Goal: Information Seeking & Learning: Learn about a topic

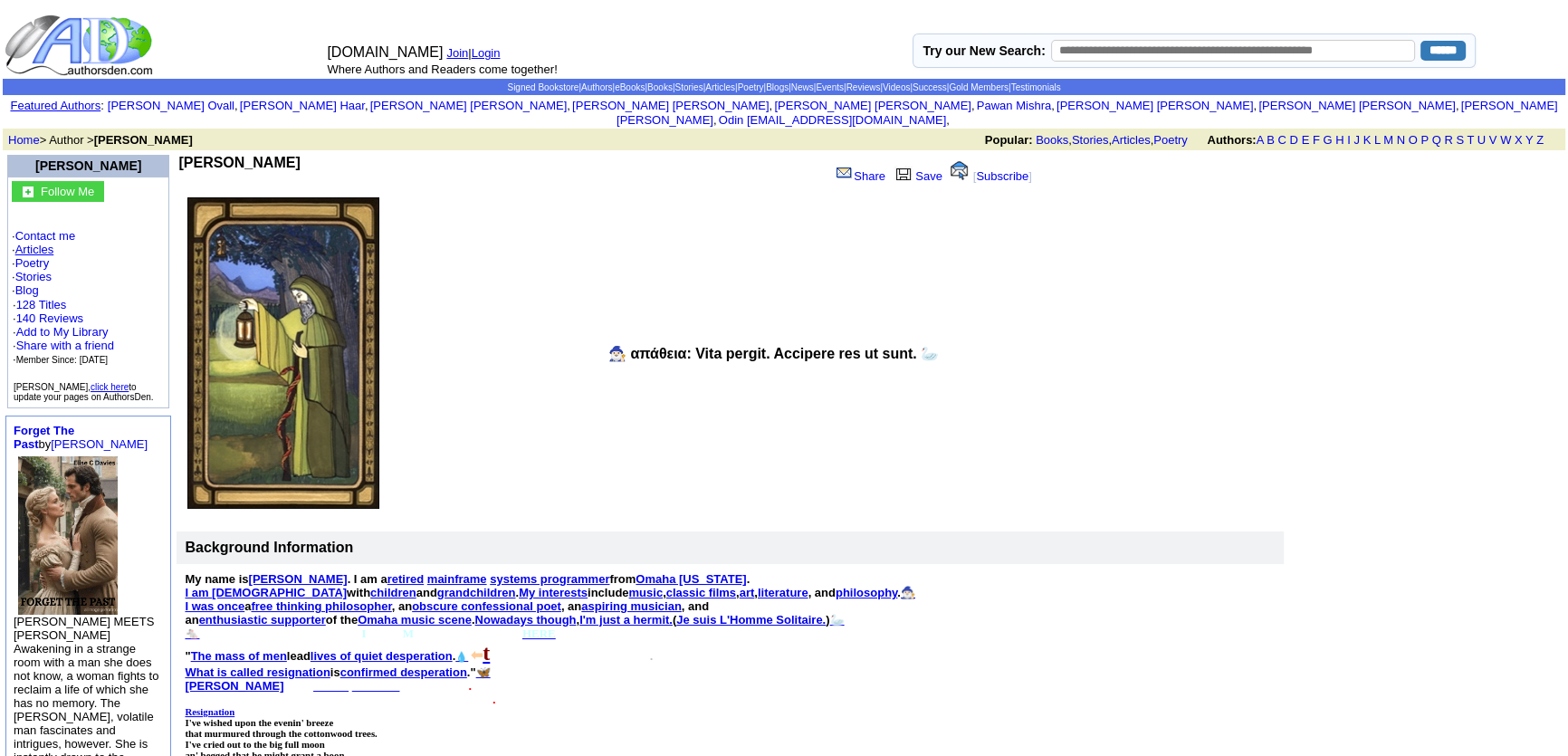
click at [34, 242] on link "Articles" at bounding box center [35, 249] width 39 height 14
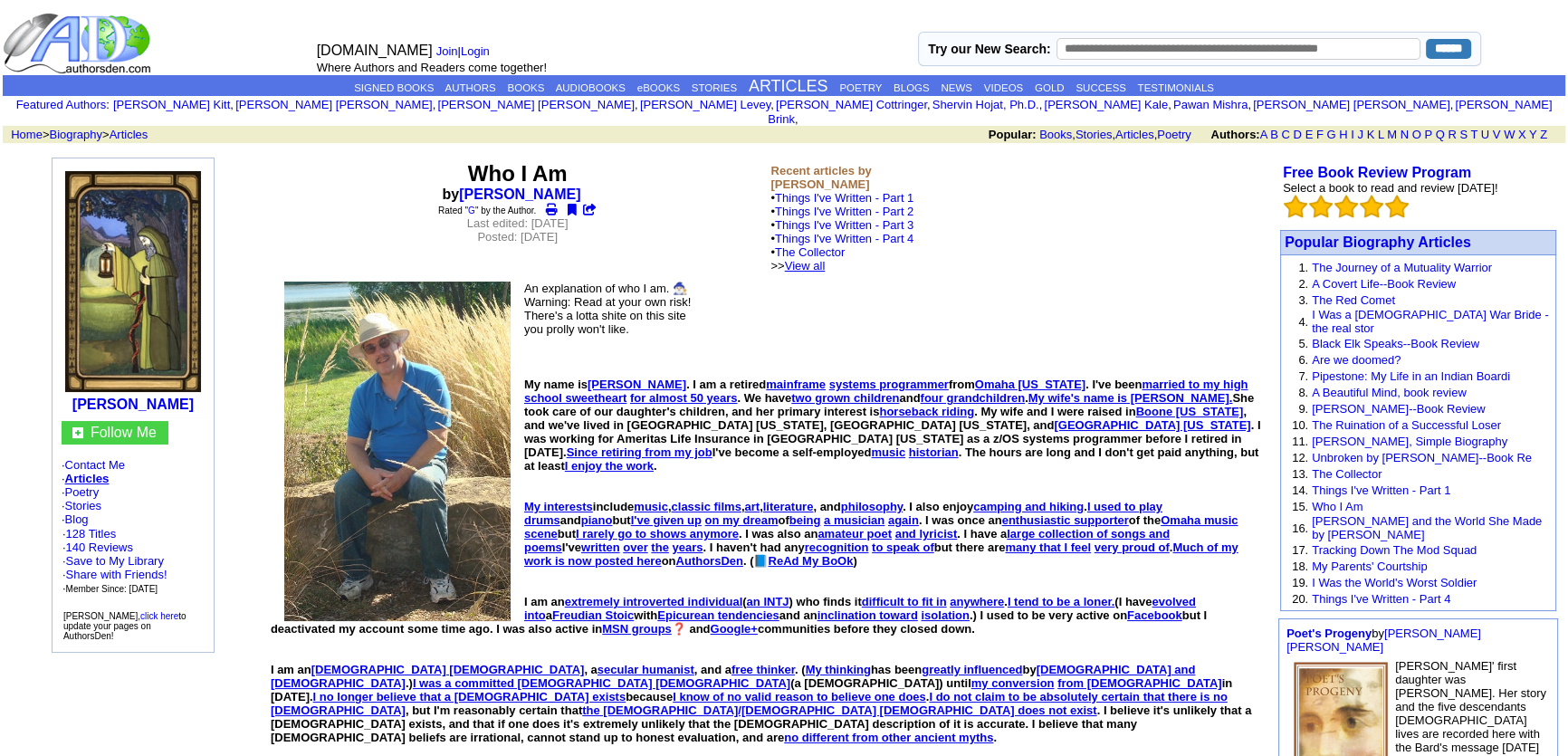
click at [826, 259] on link "View all" at bounding box center [805, 266] width 40 height 14
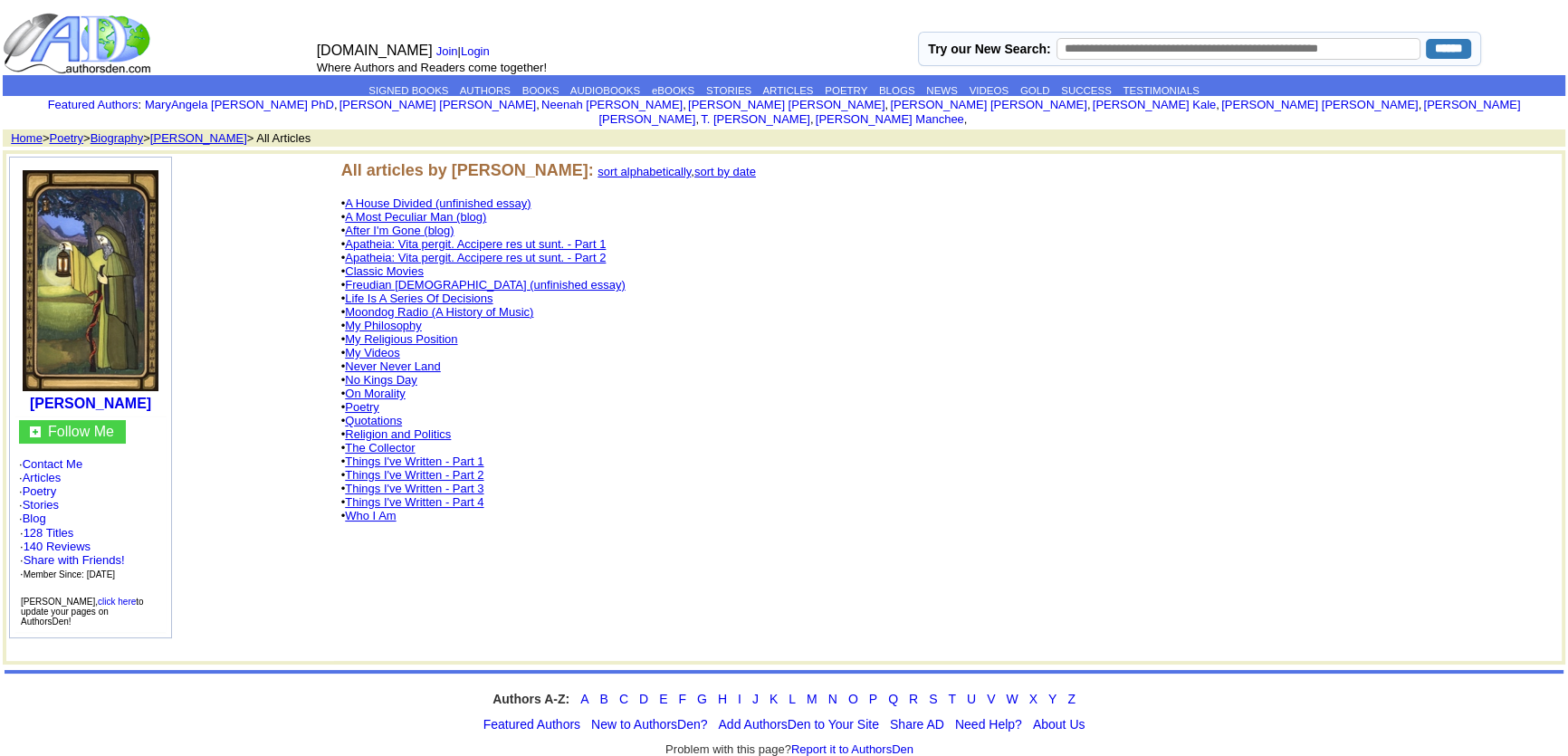
click at [382, 374] on link "No Kings Day" at bounding box center [380, 380] width 72 height 14
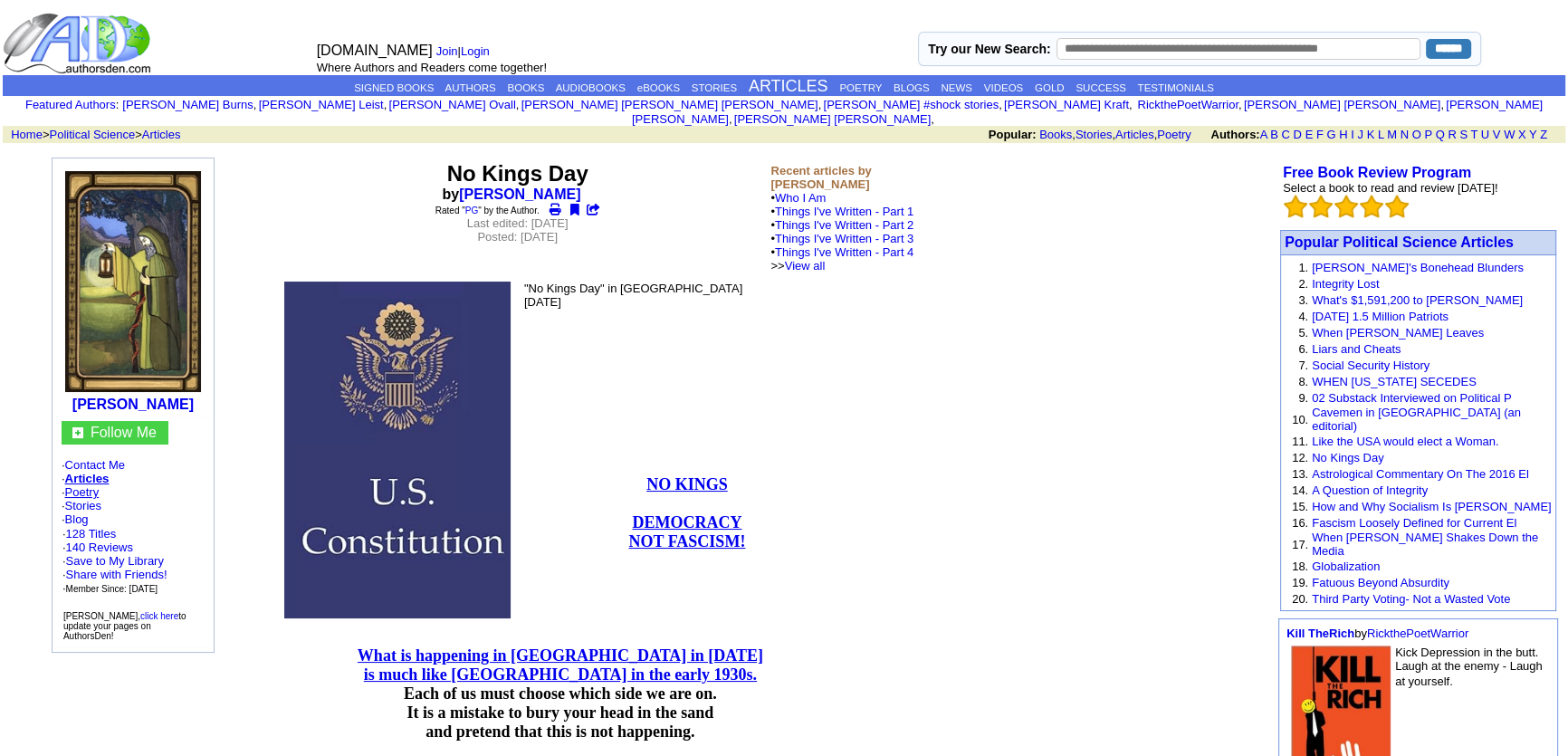
click at [86, 485] on link "Poetry" at bounding box center [82, 492] width 34 height 14
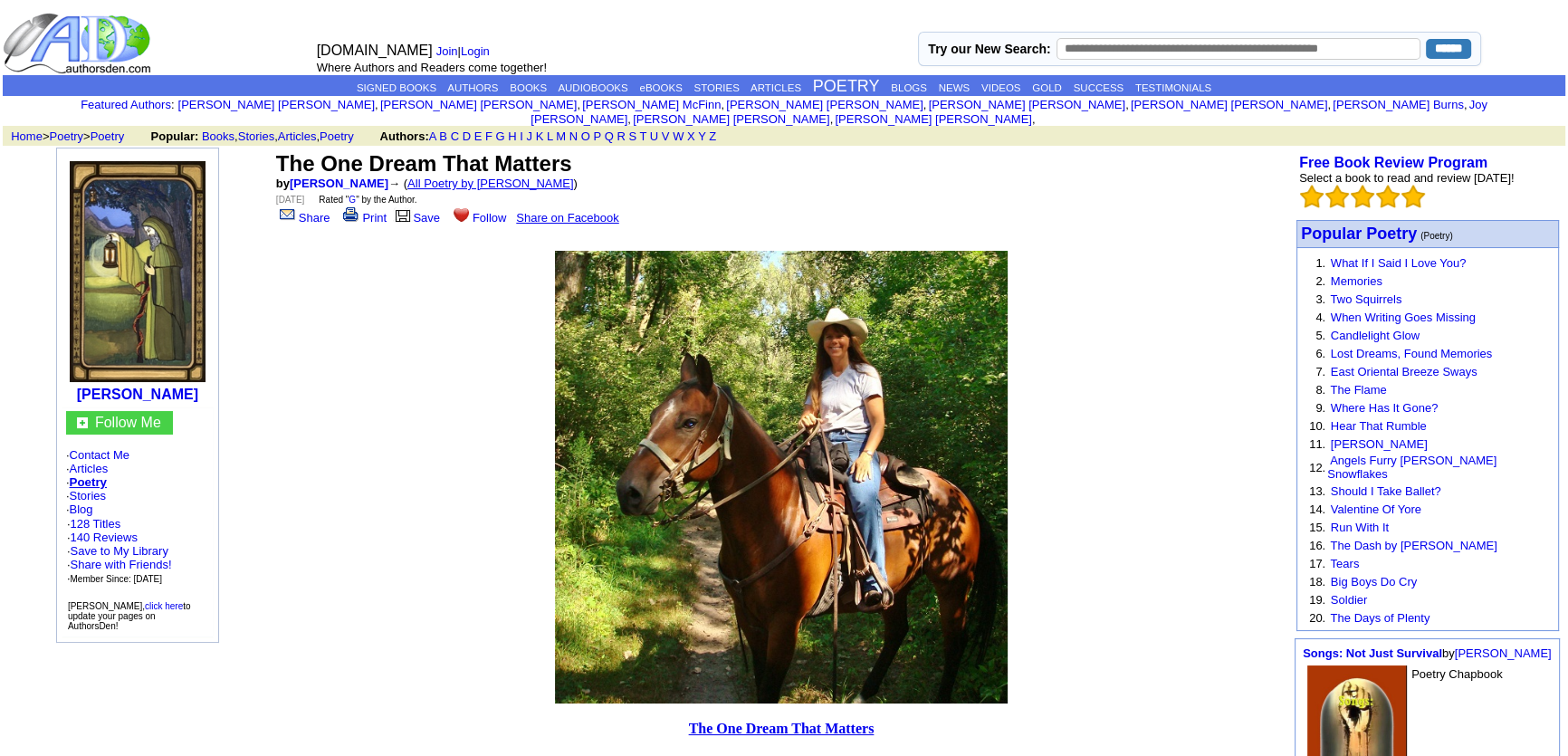
click at [508, 176] on link "All Poetry by Mark Sebring" at bounding box center [490, 183] width 167 height 14
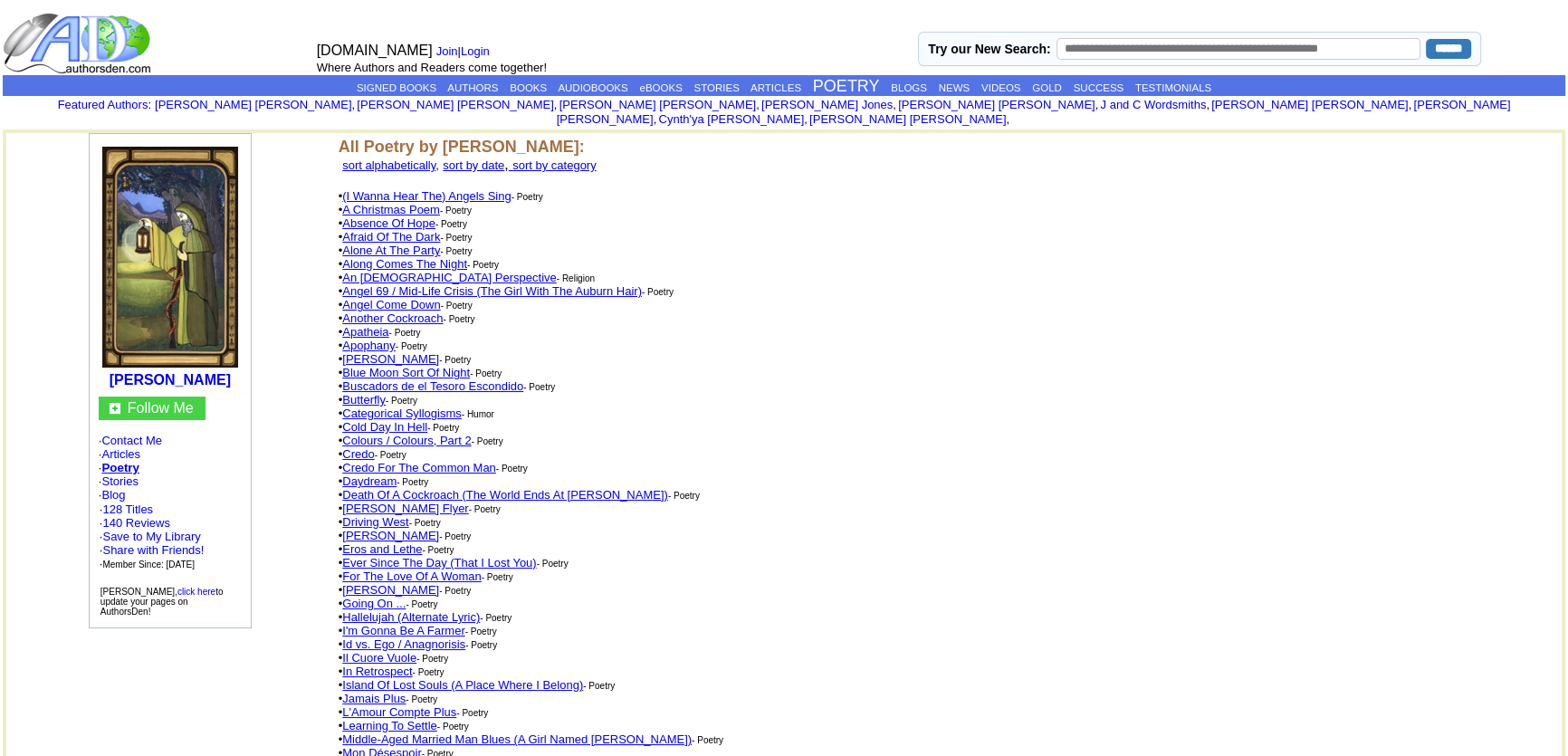
click at [366, 271] on link "An [DEMOGRAPHIC_DATA] Perspective" at bounding box center [448, 278] width 214 height 14
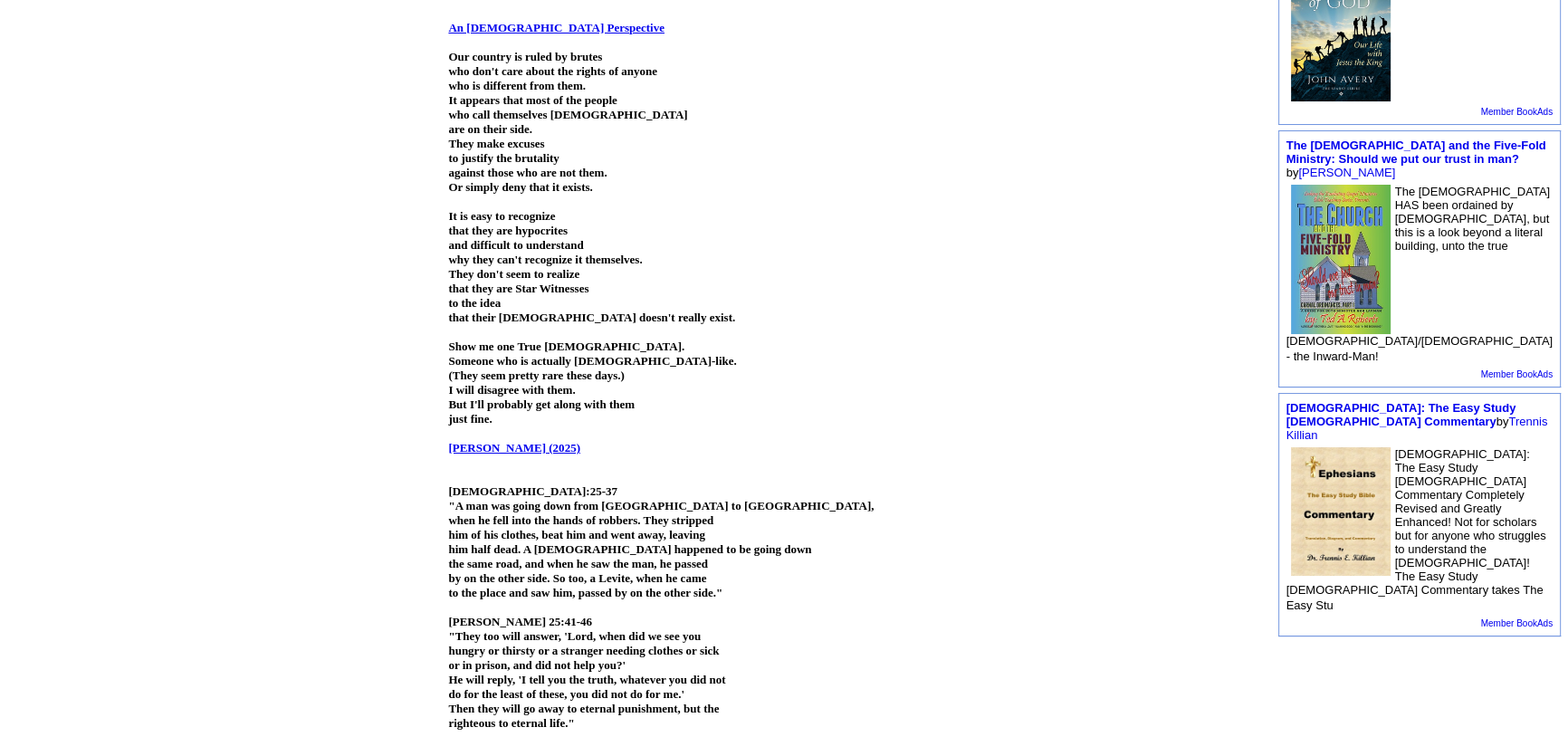
scroll to position [823, 0]
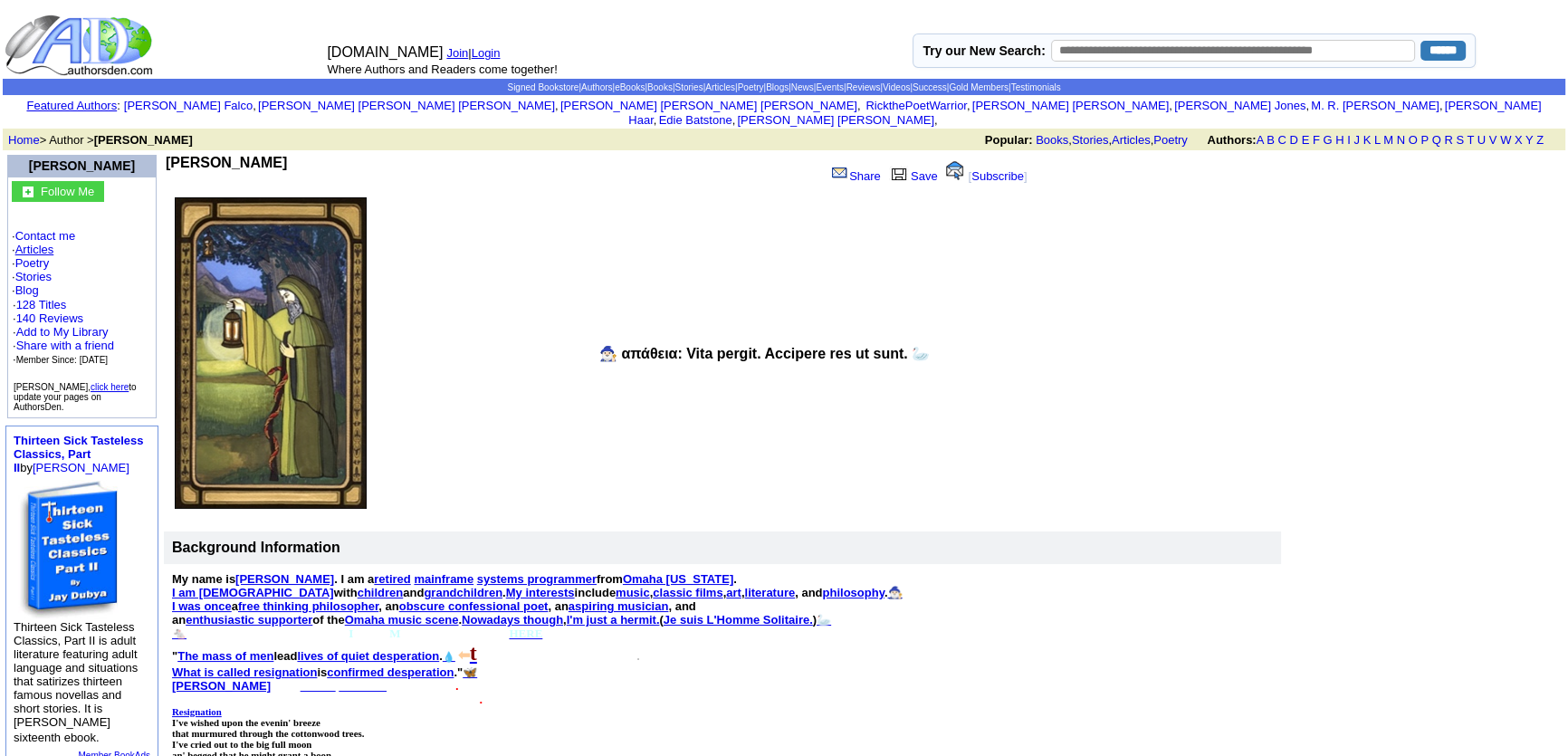
click at [34, 242] on link "Articles" at bounding box center [35, 249] width 39 height 14
